Goal: Communication & Community: Participate in discussion

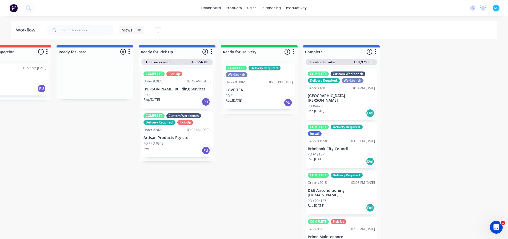
scroll to position [0, 446]
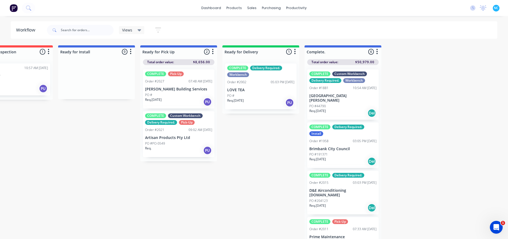
click at [188, 96] on div "PO #" at bounding box center [178, 95] width 67 height 5
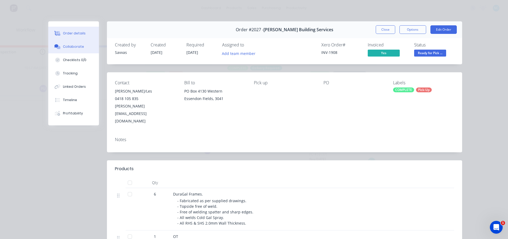
click at [77, 44] on button "Collaborate" at bounding box center [73, 46] width 51 height 13
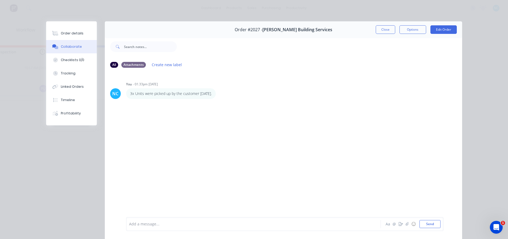
click at [223, 219] on div "Add a message... Aa @ ☺ Send" at bounding box center [285, 224] width 318 height 14
click at [221, 222] on div at bounding box center [245, 224] width 233 height 6
drag, startPoint x: 136, startPoint y: 222, endPoint x: 139, endPoint y: 222, distance: 3.5
click at [139, 222] on span "Final 3x units were picked up by the customer [DATE]." at bounding box center [177, 224] width 96 height 5
click at [140, 223] on span "Final 3x units were picked up by the customer [DATE]." at bounding box center [177, 224] width 96 height 5
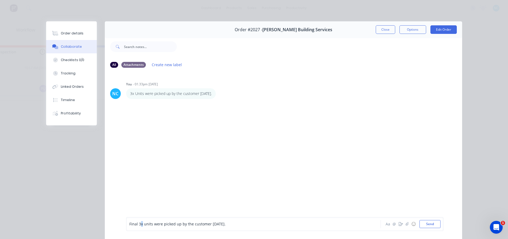
click at [138, 225] on span "Final 3x units were picked up by the customer [DATE]." at bounding box center [177, 224] width 96 height 5
click at [136, 225] on span "Final 3x units were picked up by the customer [DATE]." at bounding box center [177, 224] width 96 height 5
click at [389, 227] on button "Aa" at bounding box center [388, 224] width 6 height 6
click at [136, 227] on icon "button" at bounding box center [138, 224] width 5 height 5
click at [133, 227] on icon "button" at bounding box center [132, 224] width 5 height 5
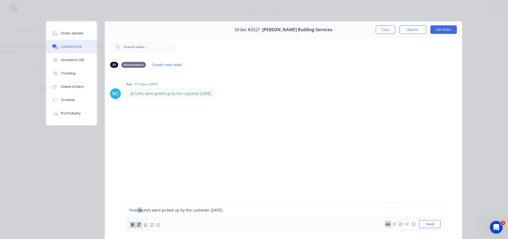
click at [138, 224] on icon "button" at bounding box center [139, 224] width 3 height 3
click at [239, 207] on div "Final 3x units were picked up by the customer [DATE]. Aa @ ☺ Send" at bounding box center [285, 217] width 318 height 28
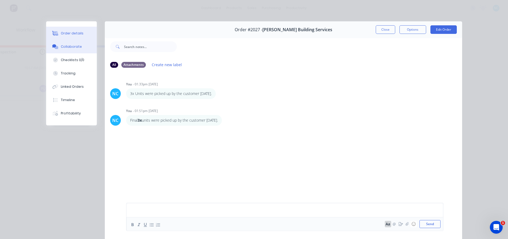
click at [71, 32] on div "Order details" at bounding box center [72, 33] width 23 height 5
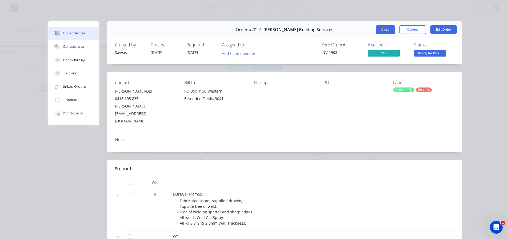
click at [392, 26] on button "Close" at bounding box center [385, 29] width 19 height 9
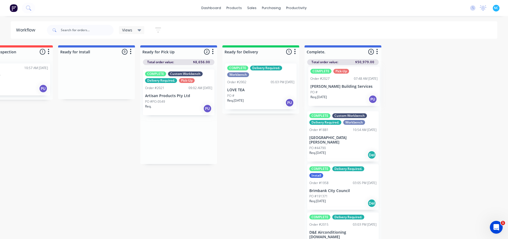
drag, startPoint x: 172, startPoint y: 96, endPoint x: 340, endPoint y: 96, distance: 168.1
click at [340, 96] on div "Submitted 2 Sort By Created date Required date Order number Customer name Most …" at bounding box center [33, 142] width 967 height 195
click at [265, 164] on div "Submitted 2 Sort By Created date Required date Order number Customer name Most …" at bounding box center [33, 142] width 967 height 195
drag, startPoint x: 457, startPoint y: 90, endPoint x: 319, endPoint y: 211, distance: 184.2
click at [428, 125] on div "Submitted 2 Sort By Created date Required date Order number Customer name Most …" at bounding box center [33, 142] width 967 height 195
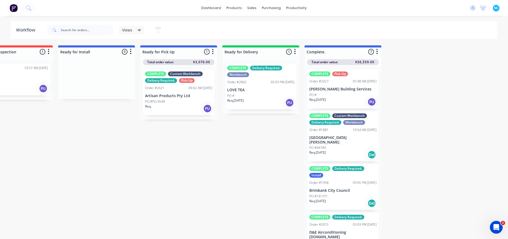
click at [299, 207] on div "Submitted 2 Sort By Created date Required date Order number Customer name Most …" at bounding box center [33, 142] width 967 height 195
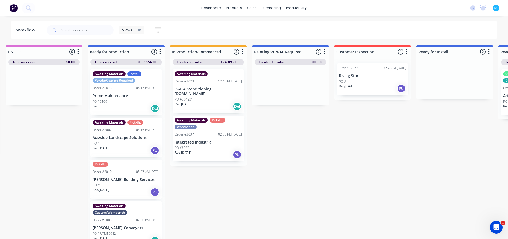
scroll to position [0, 81]
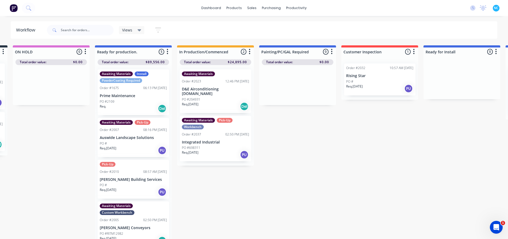
click at [221, 92] on div "Awaiting Materials Order #2023 12:46 PM [DATE] D&E Airconditioning [DOMAIN_NAME…" at bounding box center [216, 91] width 72 height 44
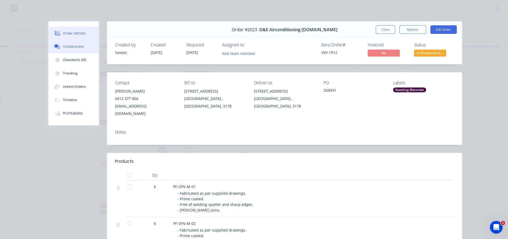
click at [70, 45] on div "Collaborate" at bounding box center [73, 46] width 21 height 5
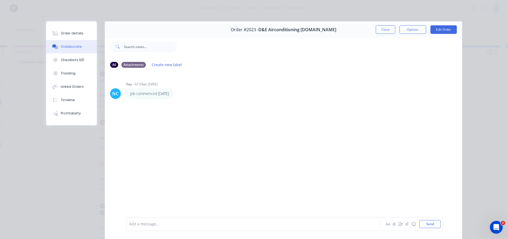
click at [168, 220] on div "Add a message... Aa @ ☺ Send" at bounding box center [285, 224] width 318 height 14
drag, startPoint x: 167, startPoint y: 223, endPoint x: 167, endPoint y: 226, distance: 2.7
click at [167, 224] on div "Add a message..." at bounding box center [246, 224] width 234 height 8
click at [167, 226] on div at bounding box center [245, 224] width 233 height 6
click at [385, 34] on button "Close" at bounding box center [385, 29] width 19 height 9
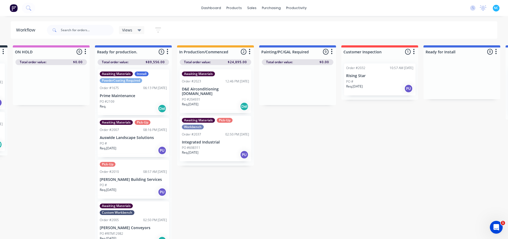
click at [305, 124] on div "Submitted 2 Sort By Created date Required date Order number Customer name Most …" at bounding box center [398, 142] width 967 height 195
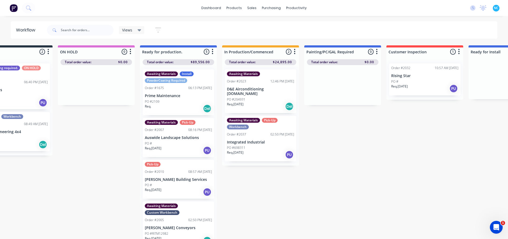
scroll to position [0, 0]
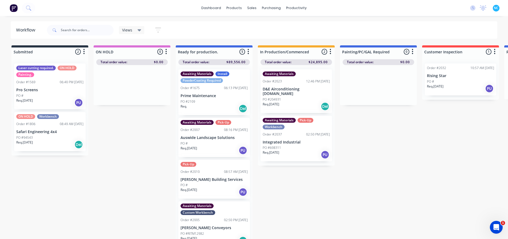
click at [353, 189] on div "Submitted 2 Sort By Created date Required date Order number Customer name Most …" at bounding box center [479, 142] width 967 height 195
